Goal: Feedback & Contribution: Leave review/rating

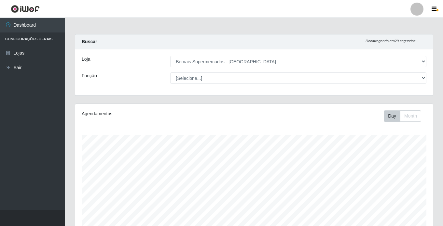
select select "250"
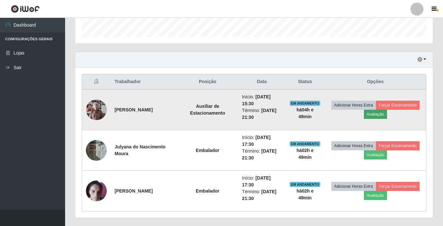
scroll to position [135, 357]
click at [381, 114] on button "Avaliação" at bounding box center [375, 114] width 23 height 9
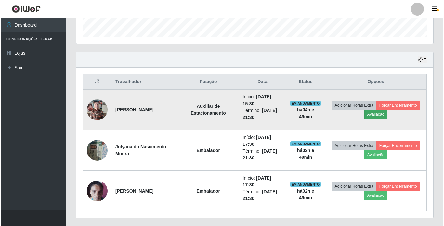
scroll to position [135, 354]
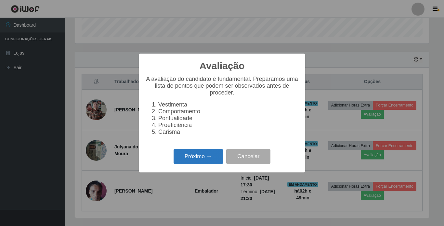
click at [193, 165] on button "Próximo →" at bounding box center [198, 156] width 49 height 15
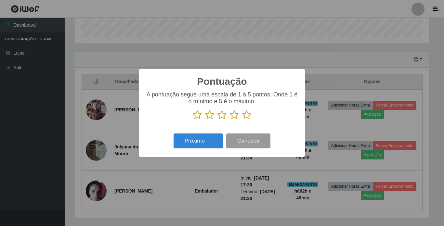
scroll to position [325126, 324907]
click at [233, 118] on icon at bounding box center [234, 115] width 9 height 10
click at [230, 120] on input "radio" at bounding box center [230, 120] width 0 height 0
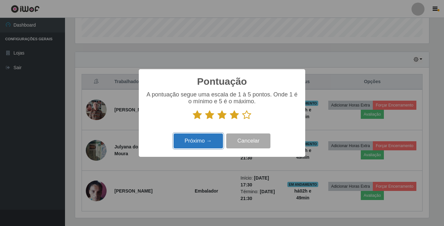
click at [201, 147] on button "Próximo →" at bounding box center [198, 141] width 49 height 15
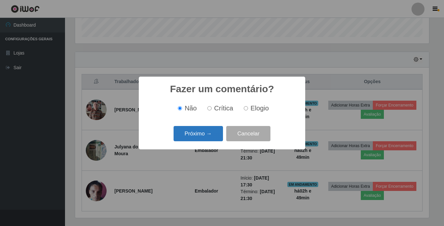
click at [207, 138] on button "Próximo →" at bounding box center [198, 133] width 49 height 15
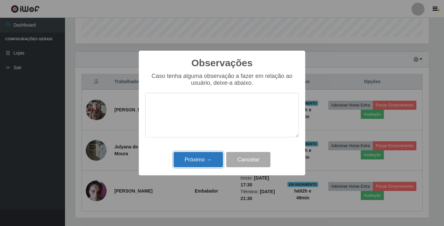
click at [206, 154] on button "Próximo →" at bounding box center [198, 159] width 49 height 15
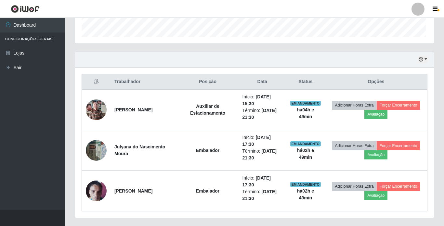
scroll to position [135, 357]
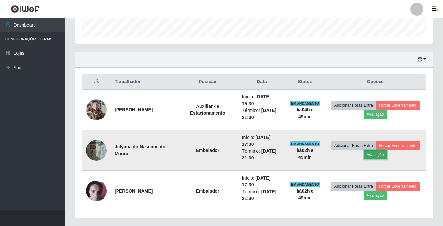
click at [380, 158] on button "Avaliação" at bounding box center [375, 155] width 23 height 9
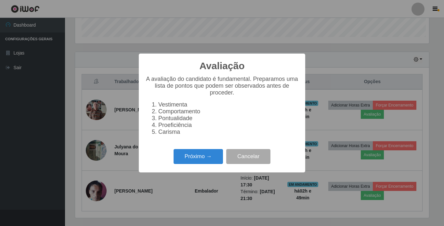
scroll to position [135, 354]
click at [206, 162] on button "Próximo →" at bounding box center [198, 156] width 49 height 15
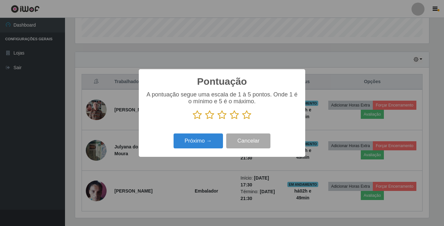
scroll to position [325126, 324907]
click at [250, 119] on icon at bounding box center [246, 115] width 9 height 10
click at [242, 120] on input "radio" at bounding box center [242, 120] width 0 height 0
click at [207, 140] on button "Próximo →" at bounding box center [198, 141] width 49 height 15
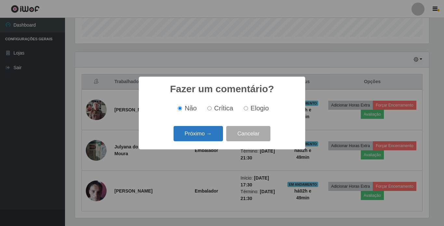
click at [211, 138] on button "Próximo →" at bounding box center [198, 133] width 49 height 15
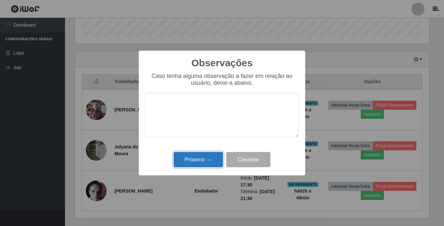
click at [210, 166] on button "Próximo →" at bounding box center [198, 159] width 49 height 15
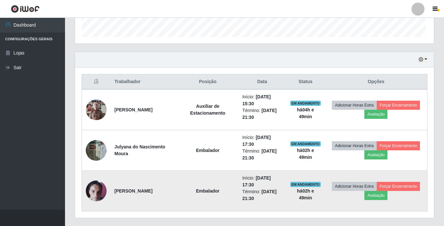
scroll to position [135, 357]
click at [376, 199] on button "Avaliação" at bounding box center [375, 195] width 23 height 9
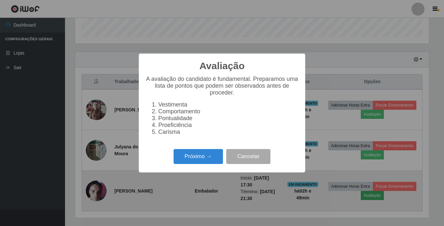
scroll to position [135, 354]
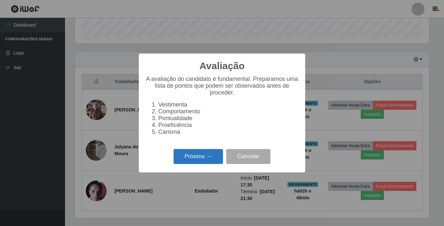
click at [214, 165] on button "Próximo →" at bounding box center [198, 156] width 49 height 15
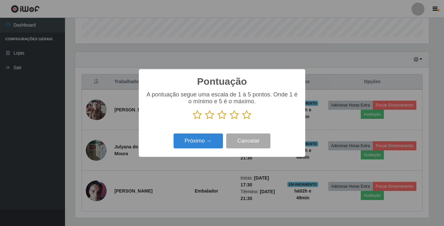
scroll to position [325126, 324907]
click at [247, 111] on icon at bounding box center [246, 115] width 9 height 10
click at [242, 120] on input "radio" at bounding box center [242, 120] width 0 height 0
click at [202, 143] on button "Próximo →" at bounding box center [198, 141] width 49 height 15
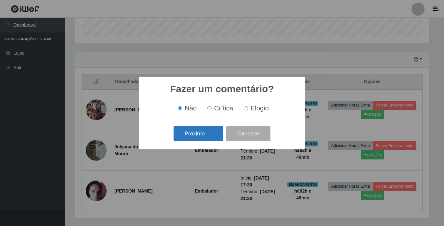
click at [208, 137] on button "Próximo →" at bounding box center [198, 133] width 49 height 15
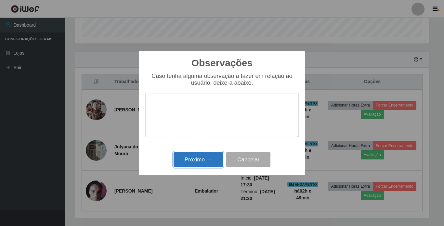
click at [207, 166] on button "Próximo →" at bounding box center [198, 159] width 49 height 15
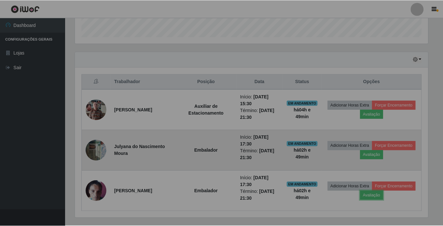
scroll to position [135, 357]
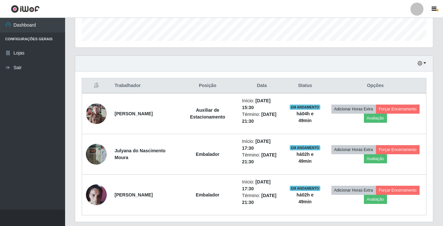
scroll to position [212, 0]
